Goal: Find specific fact: Find specific fact

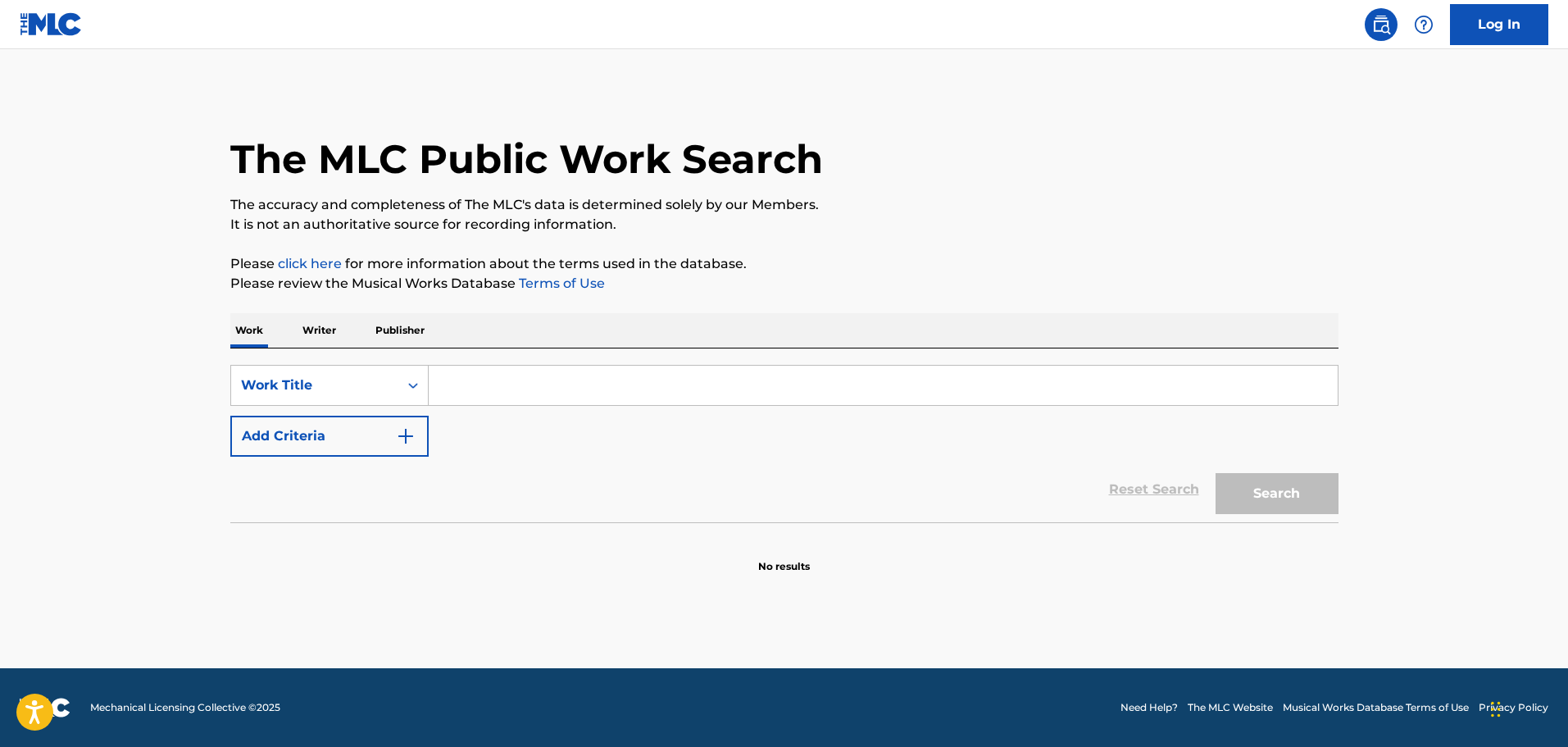
click at [493, 383] on input "Search Form" at bounding box center [883, 385] width 909 height 39
type input "Me [PERSON_NAME]"
click at [1297, 494] on button "Search" at bounding box center [1277, 494] width 123 height 41
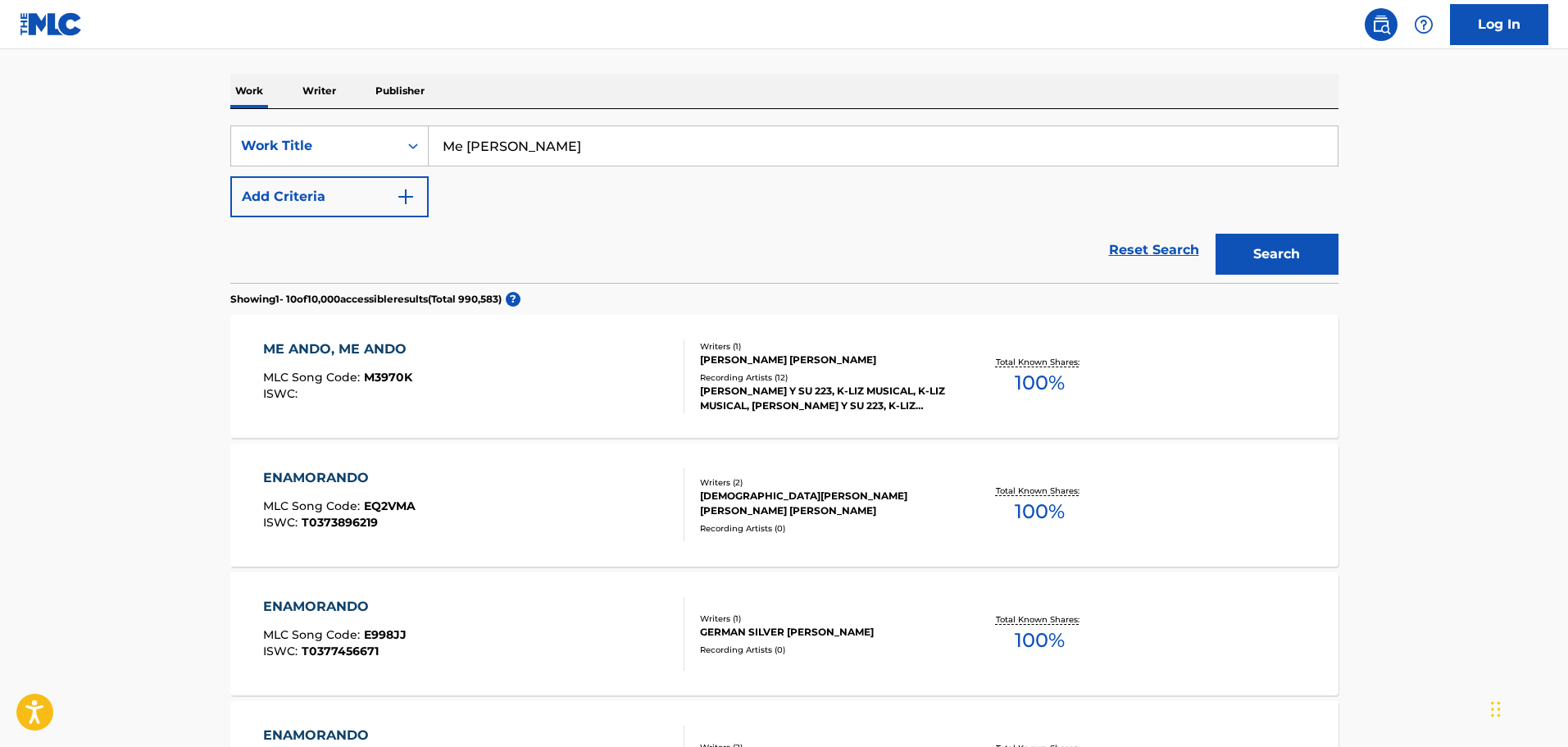
scroll to position [246, 0]
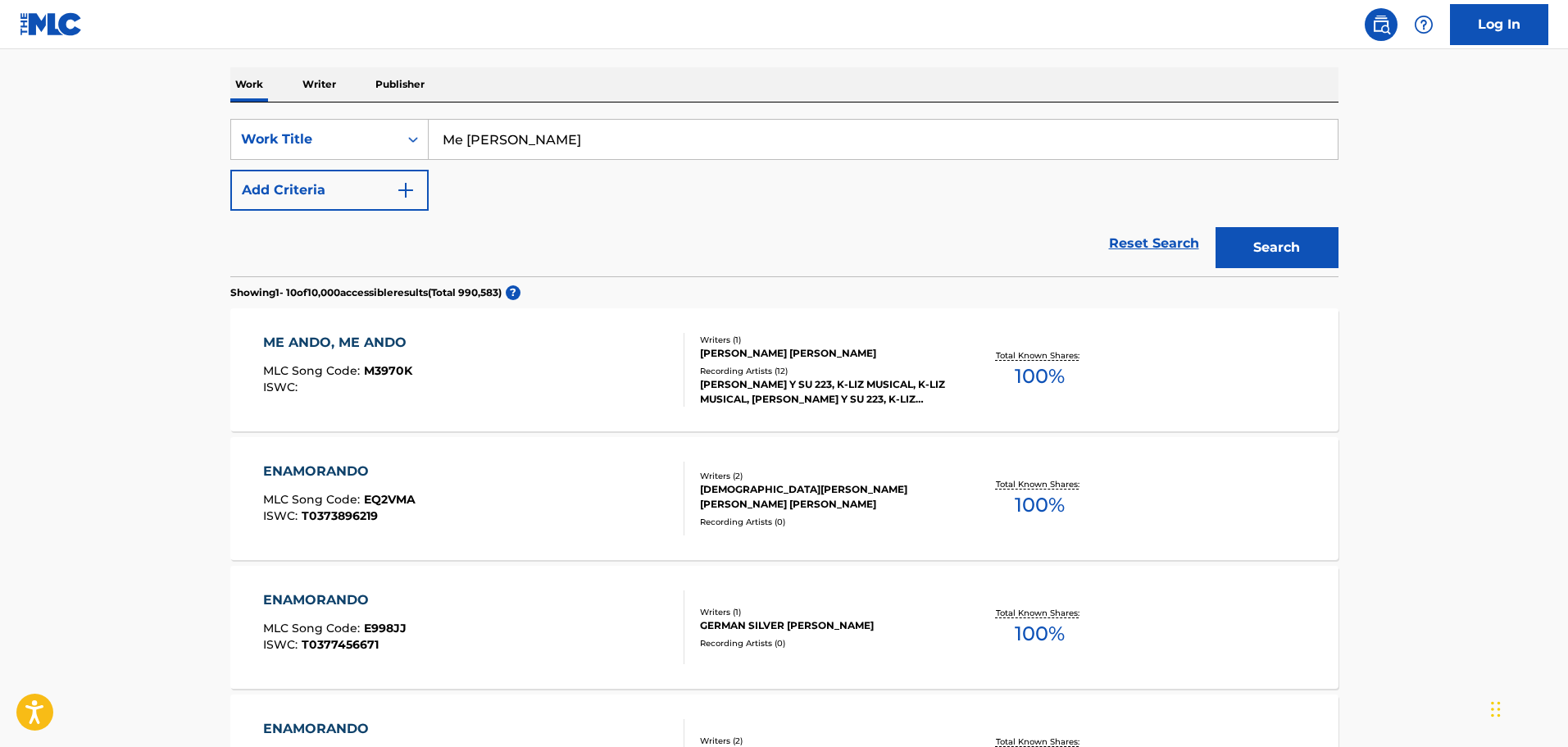
click at [365, 190] on button "Add Criteria" at bounding box center [330, 190] width 198 height 41
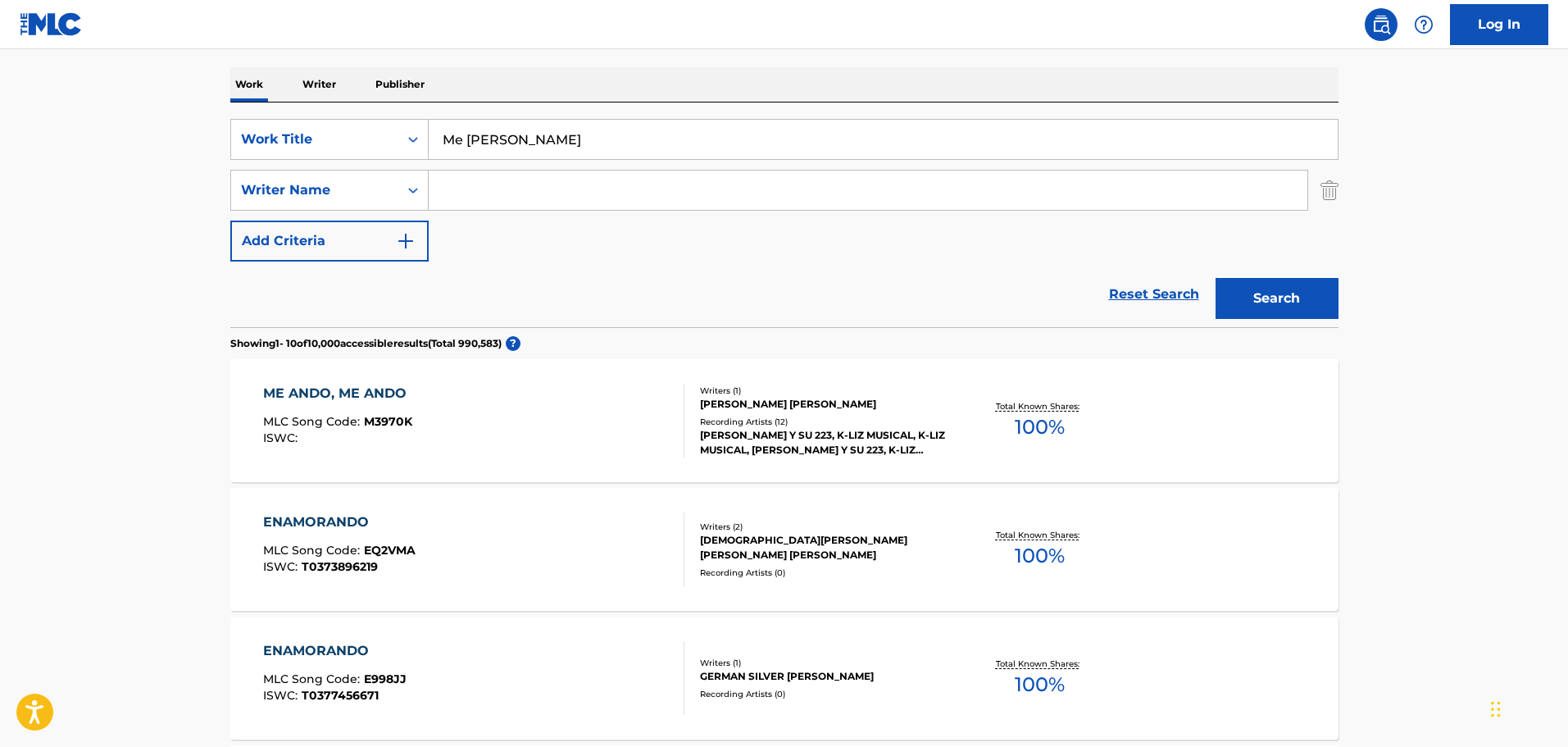
click at [465, 193] on input "Search Form" at bounding box center [868, 190] width 879 height 39
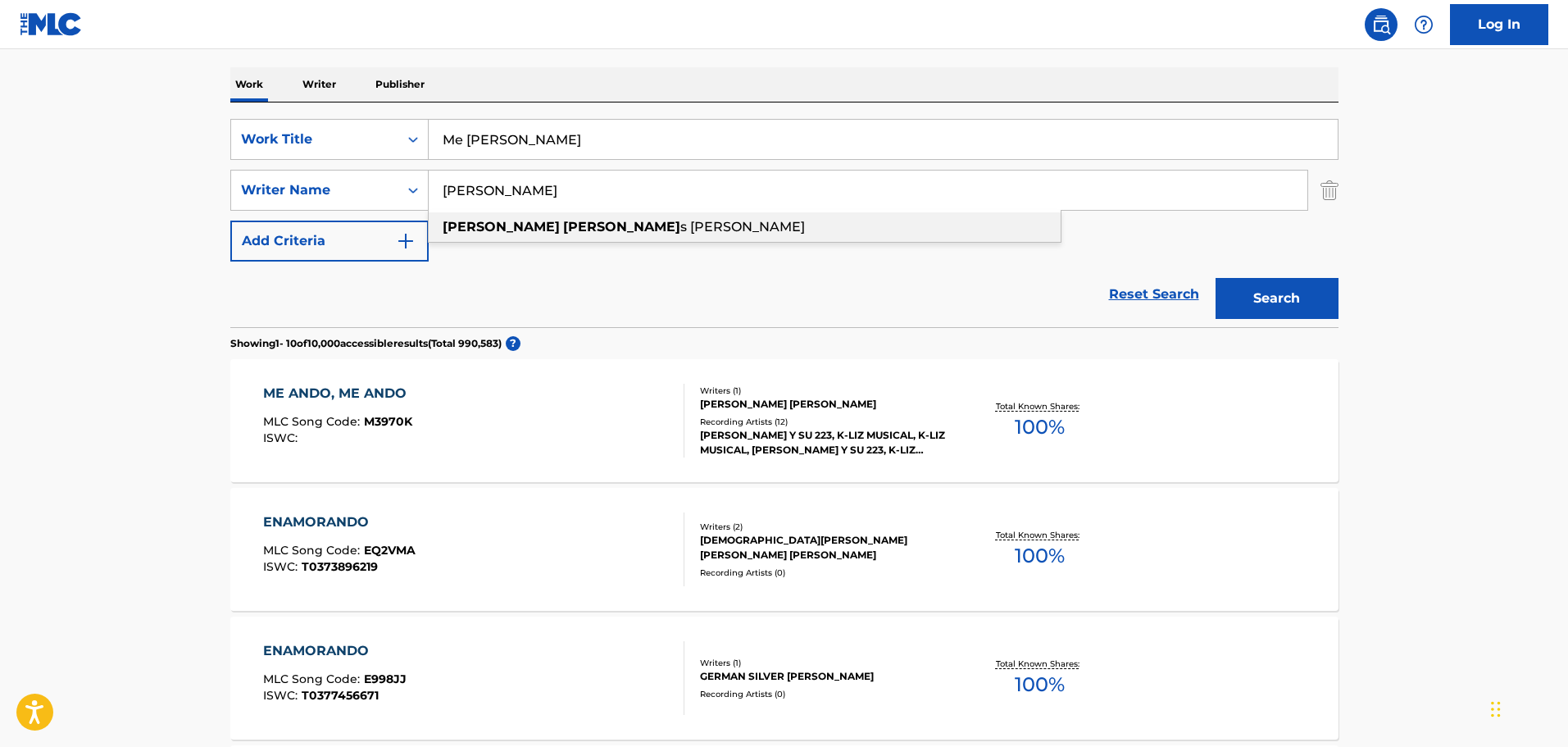
click at [680, 230] on span "s [PERSON_NAME]" at bounding box center [742, 227] width 124 height 16
type input "[PERSON_NAME]"
click at [1266, 293] on button "Search" at bounding box center [1277, 298] width 123 height 41
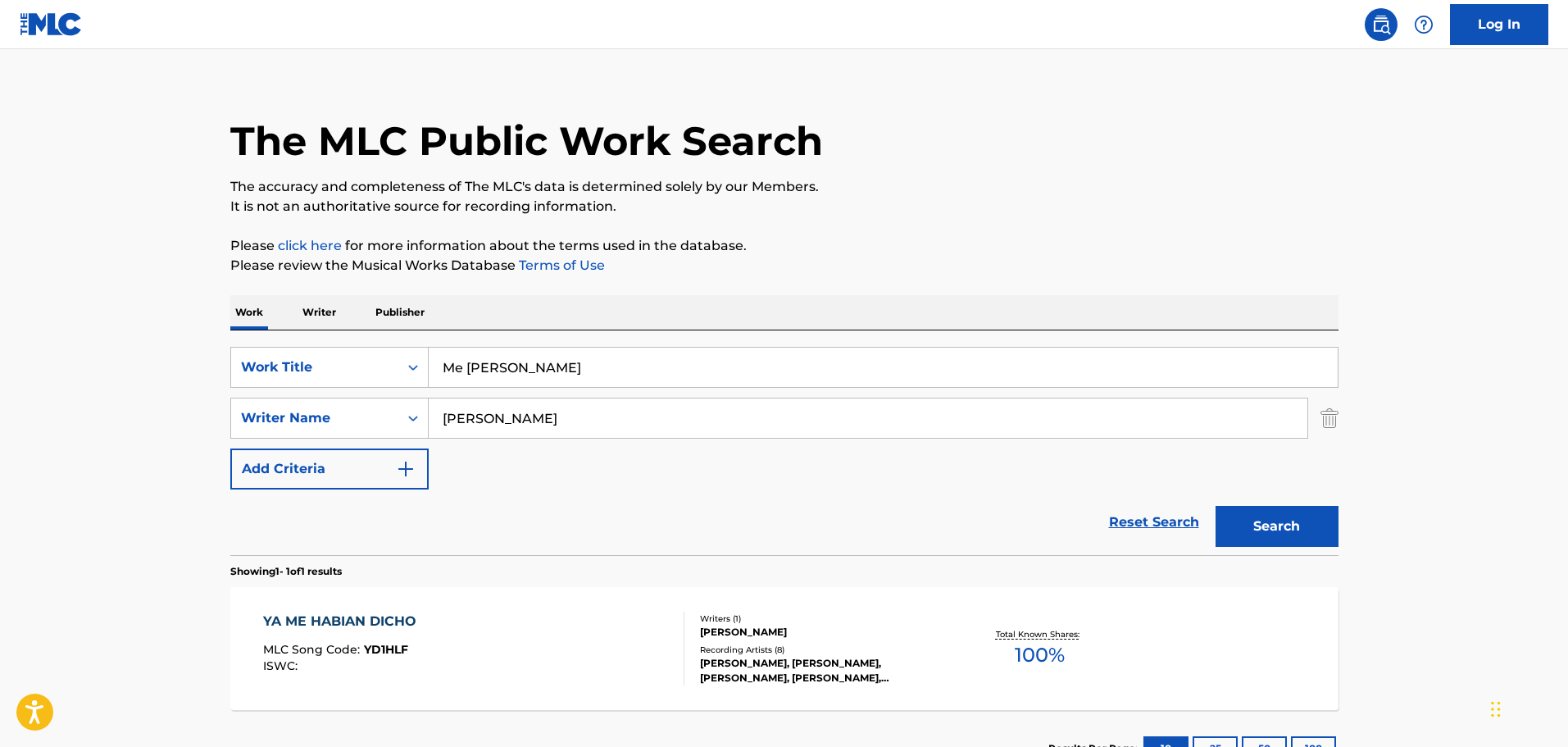
scroll to position [145, 0]
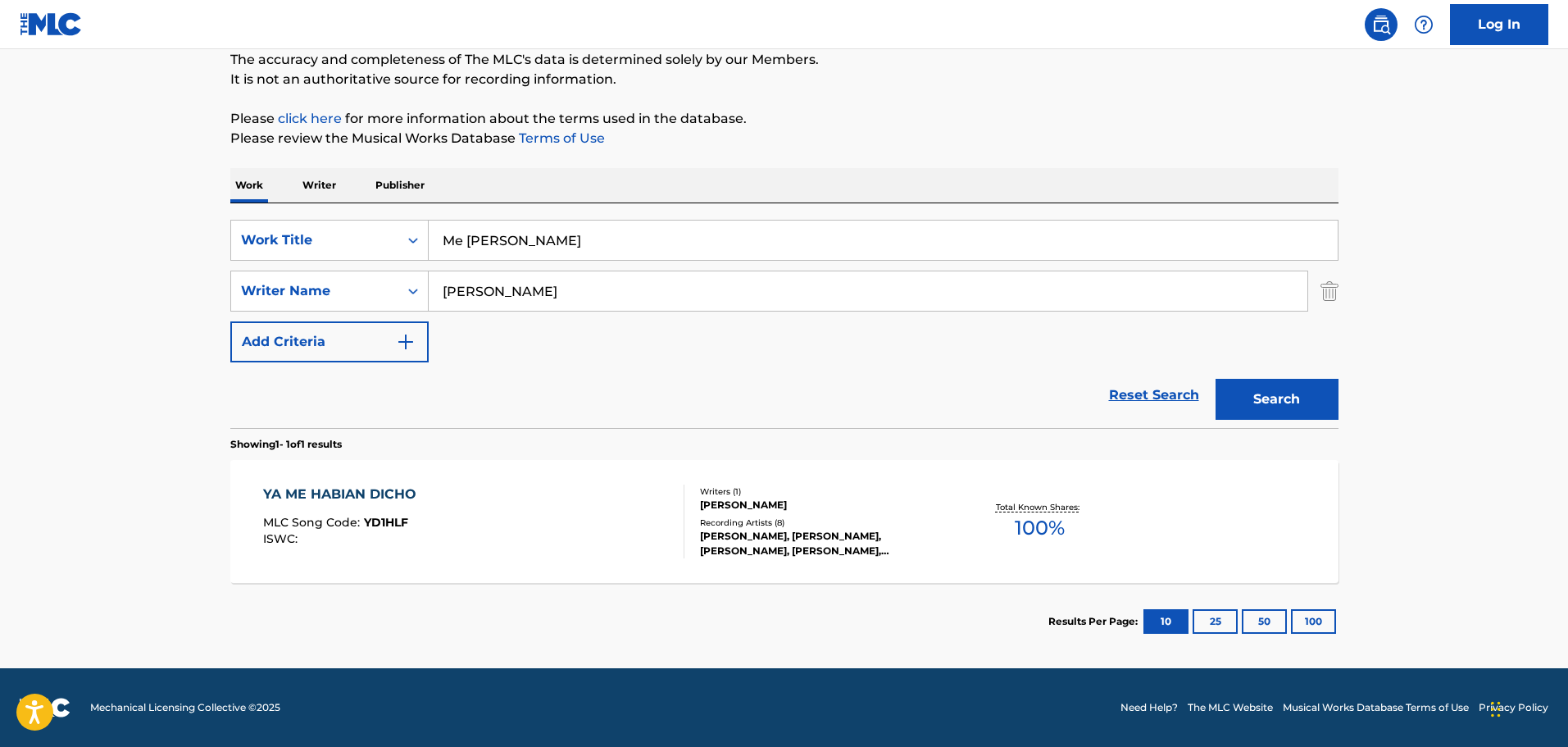
click at [599, 528] on div "YA ME HABIAN DICHO MLC Song Code : YD1HLF ISWC :" at bounding box center [473, 522] width 421 height 74
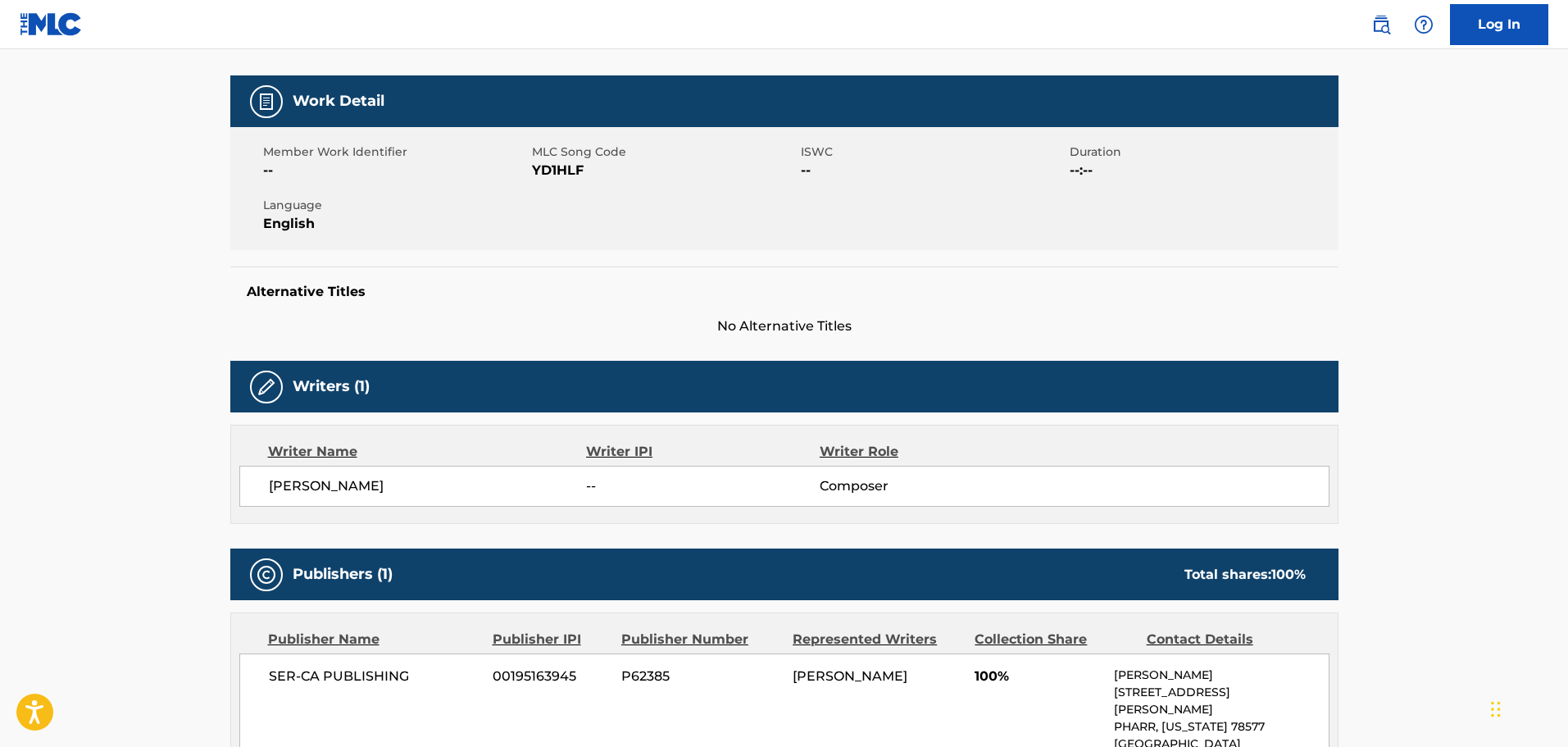
scroll to position [575, 0]
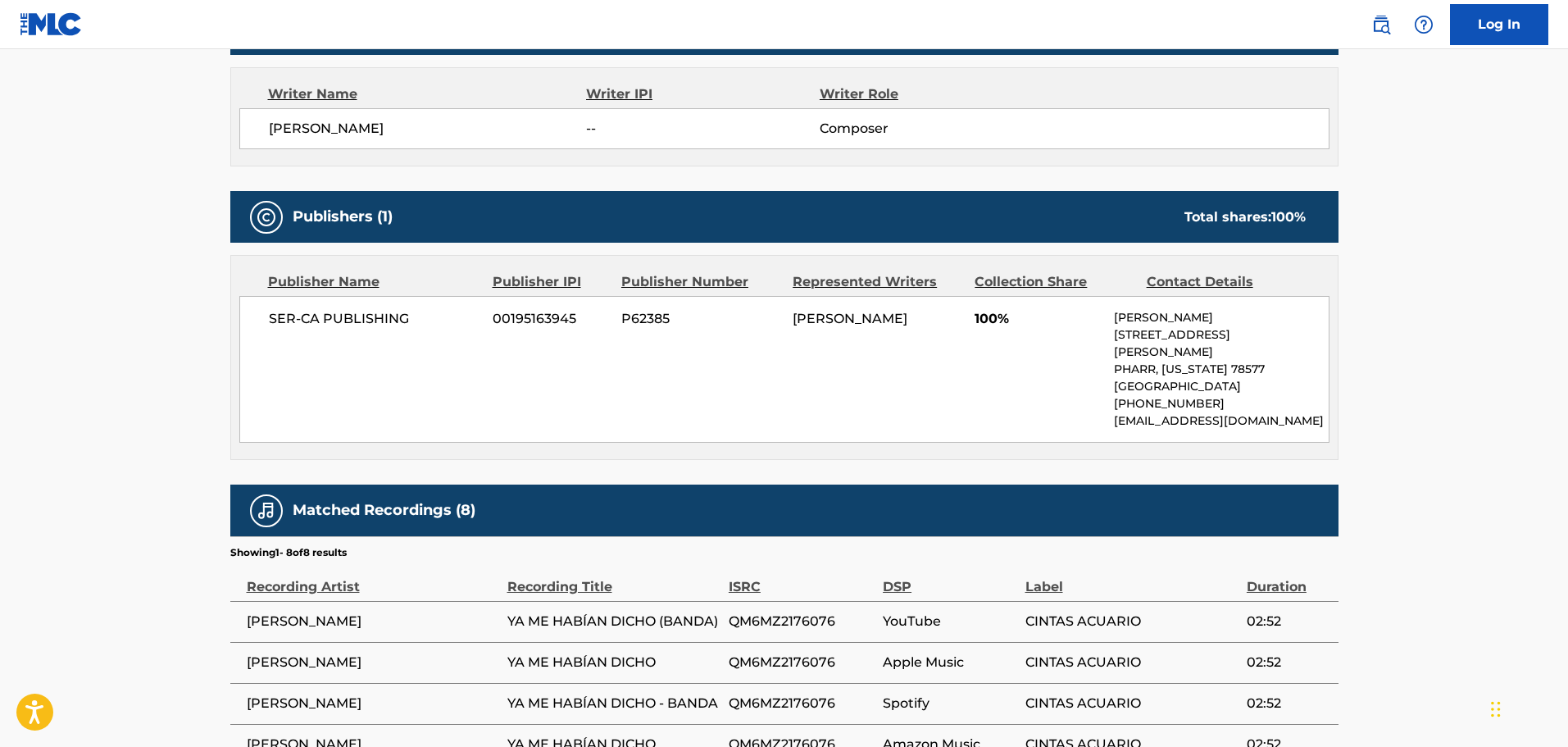
click at [362, 340] on div "SER-CA PUBLISHING 00195163945 P62385 [PERSON_NAME] 100% [PERSON_NAME] [STREET_A…" at bounding box center [784, 369] width 1090 height 147
click at [1142, 413] on p "[EMAIL_ADDRESS][DOMAIN_NAME]" at bounding box center [1221, 421] width 214 height 17
drag, startPoint x: 907, startPoint y: 361, endPoint x: 778, endPoint y: 321, distance: 135.1
click at [778, 321] on div "SER-CA PUBLISHING 00195163945 P62385 [PERSON_NAME] 100% [PERSON_NAME] [STREET_A…" at bounding box center [784, 369] width 1090 height 147
click at [982, 432] on div "Publisher Name Publisher IPI Publisher Number Represented Writers Collection Sh…" at bounding box center [785, 358] width 1107 height 204
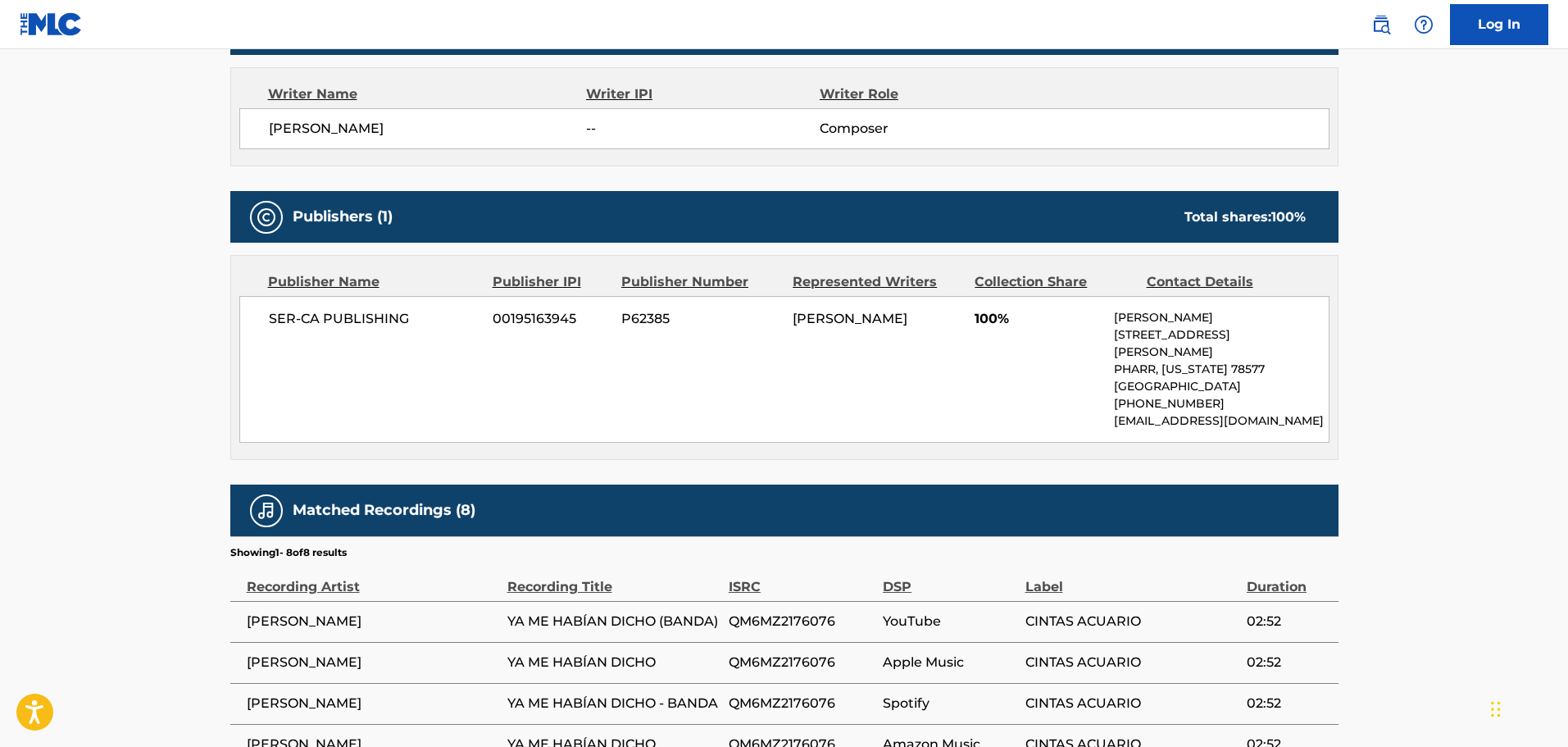
click at [649, 374] on div "SER-CA PUBLISHING 00195163945 P62385 [PERSON_NAME] 100% [PERSON_NAME] [STREET_A…" at bounding box center [784, 369] width 1090 height 147
